Goal: Find specific page/section: Find specific page/section

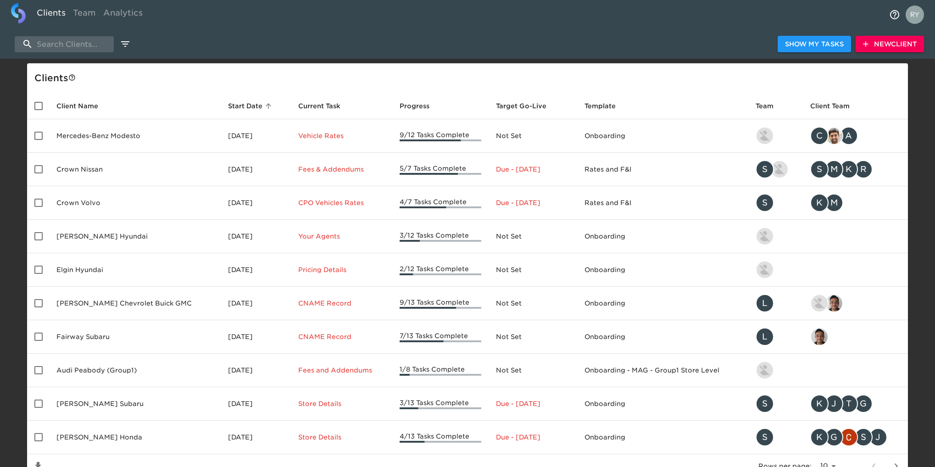
select select "10"
drag, startPoint x: 0, startPoint y: 0, endPoint x: 68, endPoint y: 45, distance: 81.6
click at [68, 45] on input "search" at bounding box center [64, 44] width 99 height 16
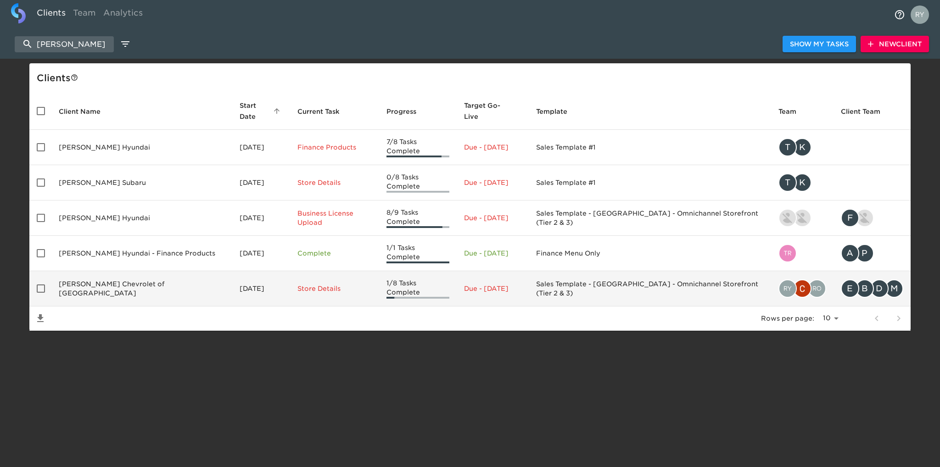
type input "west herr"
click at [101, 271] on td "[PERSON_NAME] Chevrolet of [GEOGRAPHIC_DATA]" at bounding box center [141, 288] width 181 height 35
